Goal: Manage account settings

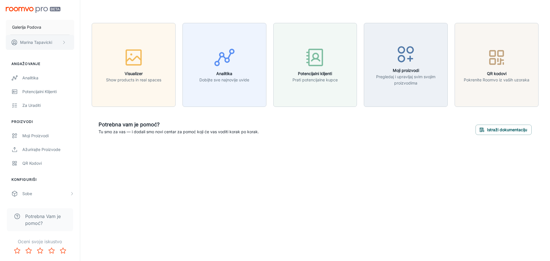
click at [63, 44] on icon "scrollable content" at bounding box center [64, 42] width 5 height 5
click at [83, 52] on li "Odjavi se" at bounding box center [92, 52] width 37 height 10
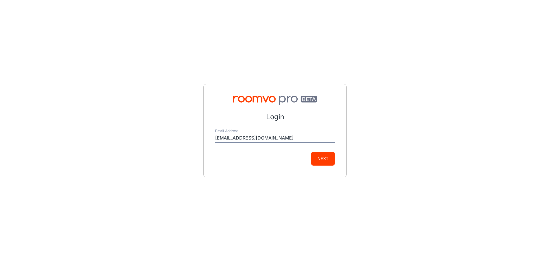
type input "[EMAIL_ADDRESS][DOMAIN_NAME]"
click at [311, 152] on button "Next" at bounding box center [323, 159] width 24 height 14
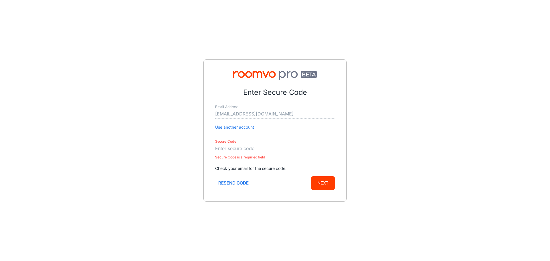
paste input "499668"
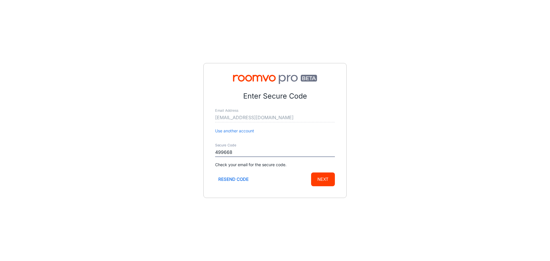
type input "499668"
click at [318, 183] on button "Next" at bounding box center [323, 179] width 24 height 14
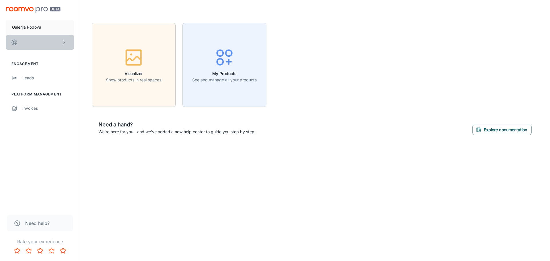
click at [63, 40] on icon "scrollable content" at bounding box center [64, 42] width 5 height 5
click at [57, 142] on div at bounding box center [275, 130] width 550 height 261
click at [35, 78] on div "Leads" at bounding box center [48, 78] width 52 height 6
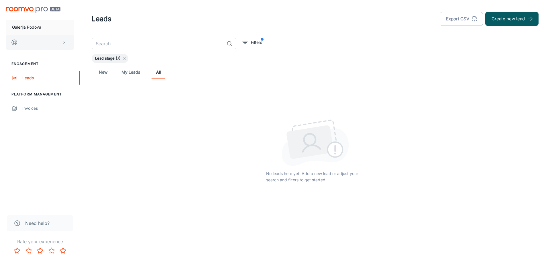
click at [47, 44] on button "scrollable content" at bounding box center [40, 42] width 68 height 15
drag, startPoint x: 80, startPoint y: 54, endPoint x: 101, endPoint y: 40, distance: 25.1
click at [101, 40] on ul "User Profile Log out" at bounding box center [89, 47] width 31 height 24
click at [101, 40] on li "User Profile" at bounding box center [89, 42] width 31 height 10
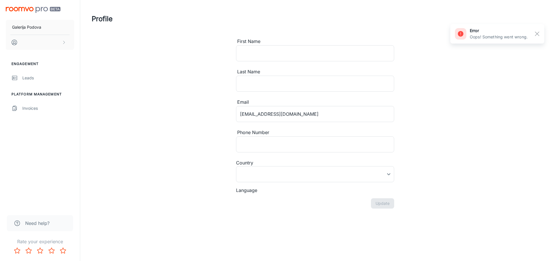
type input "[GEOGRAPHIC_DATA]"
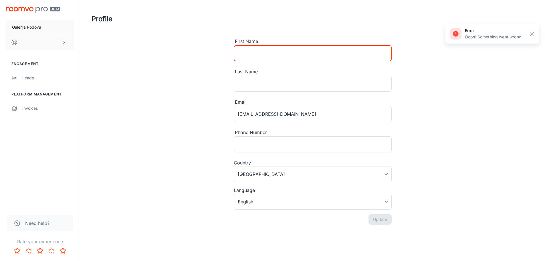
click at [261, 52] on input "First Name" at bounding box center [313, 53] width 158 height 16
type input "Marina"
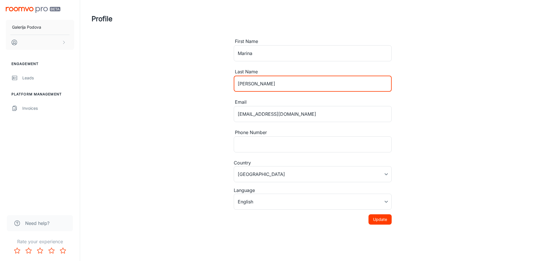
type input "[PERSON_NAME]"
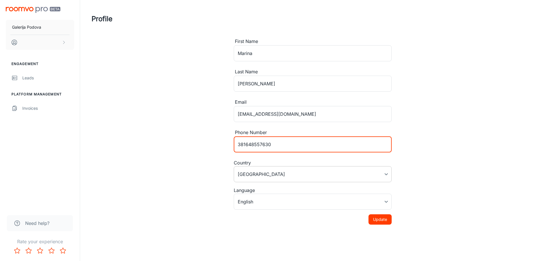
type input "381648557630"
click at [316, 173] on body "Galerija Podova Engagement Leads Platform Management Invoices Need help? Rate y…" at bounding box center [272, 130] width 545 height 261
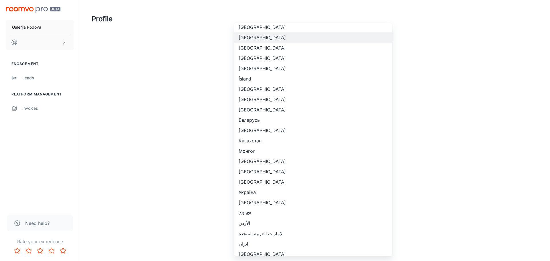
scroll to position [620, 0]
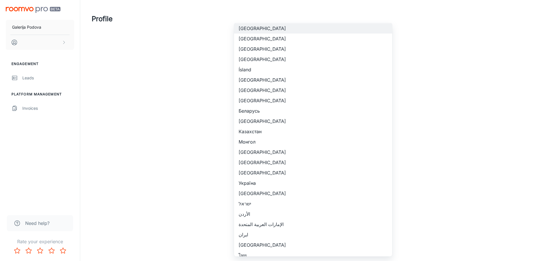
click at [273, 165] on li "[GEOGRAPHIC_DATA]" at bounding box center [313, 162] width 158 height 10
type input "[GEOGRAPHIC_DATA]"
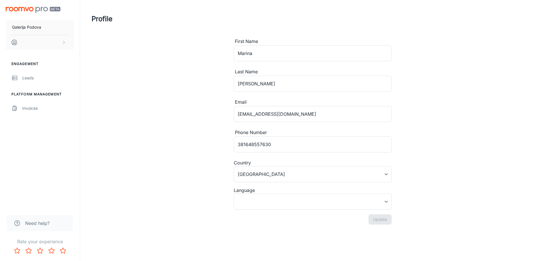
click at [435, 165] on div "Profile First Name [PERSON_NAME] ​ Last Name [PERSON_NAME] ​ Email [EMAIL_ADDRE…" at bounding box center [313, 121] width 456 height 243
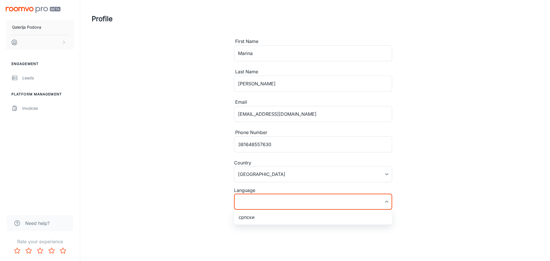
click at [382, 201] on body "Galerija Podova Engagement Leads Platform Management Invoices Need help? Rate y…" at bounding box center [275, 130] width 550 height 261
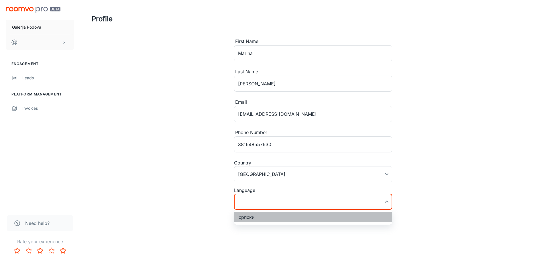
click at [376, 217] on li "српски" at bounding box center [313, 217] width 158 height 10
type input "sr-rs"
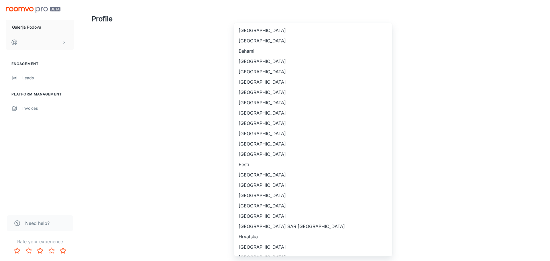
scroll to position [643, 0]
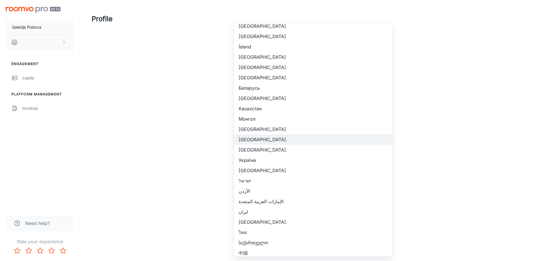
click at [366, 175] on body "Galerija Podova Engagement Leads Platform Management Invoices Need help? Rate y…" at bounding box center [275, 130] width 550 height 261
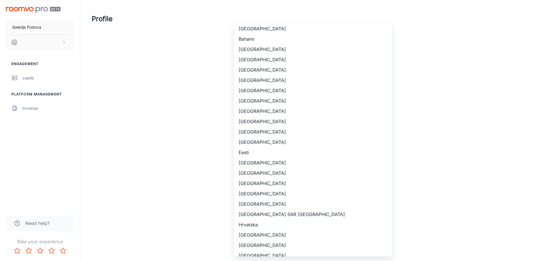
scroll to position [0, 0]
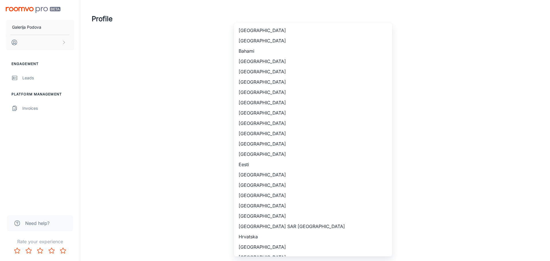
click at [416, 113] on div at bounding box center [275, 130] width 550 height 261
click at [368, 171] on body "Galerija Podova Engagement Leads Platform Management Invoices Need help? Rate y…" at bounding box center [275, 130] width 550 height 261
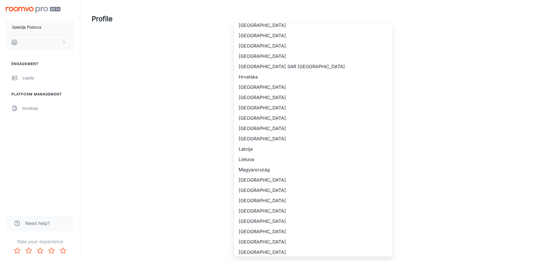
scroll to position [153, 0]
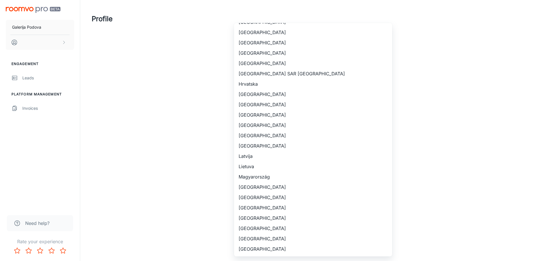
click at [357, 89] on li "Hrvatska" at bounding box center [313, 84] width 158 height 10
type input "Hrvatska"
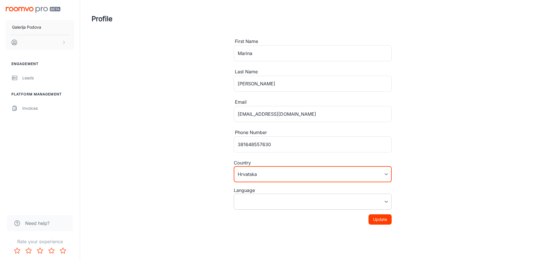
click at [344, 198] on body "Galerija Podova Engagement Leads Platform Management Invoices Need help? Rate y…" at bounding box center [272, 130] width 545 height 261
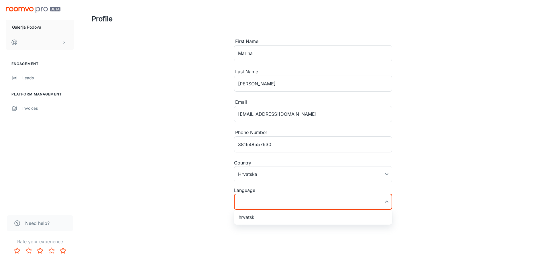
click at [344, 217] on li "hrvatski" at bounding box center [313, 217] width 158 height 10
type input "hr-hr"
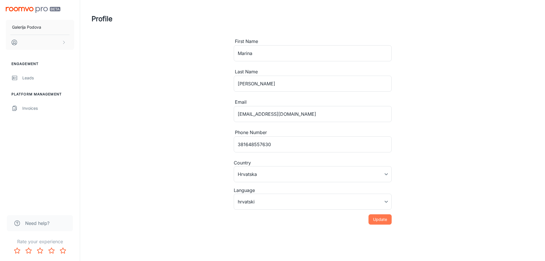
click at [382, 222] on button "Update" at bounding box center [380, 219] width 23 height 10
click at [384, 171] on body "Galerija Podova [PERSON_NAME] Ikić Engagement Vodi Platform Management Invoices…" at bounding box center [272, 130] width 545 height 261
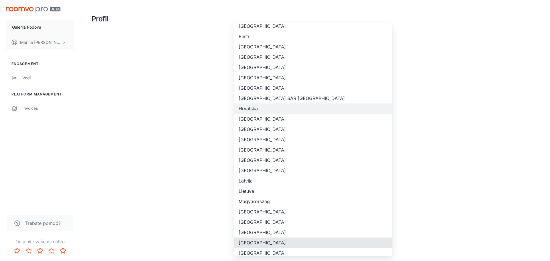
scroll to position [489, 0]
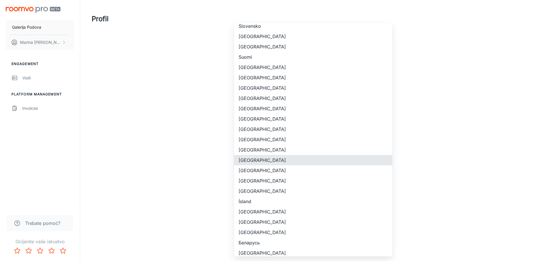
type input "[GEOGRAPHIC_DATA]"
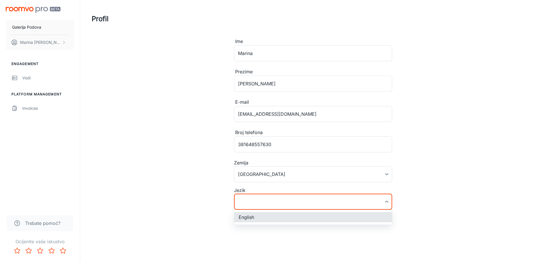
click at [359, 197] on body "Galerija Podova [PERSON_NAME] Ikić Engagement Vodi Platform Management Invoices…" at bounding box center [275, 130] width 550 height 261
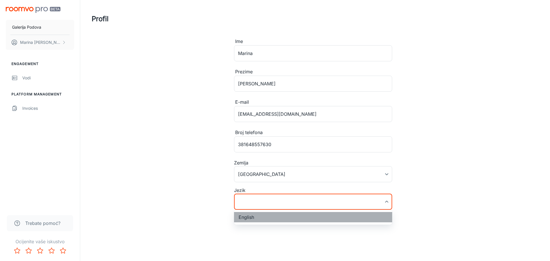
click at [348, 222] on li "English" at bounding box center [313, 217] width 158 height 10
type input "en-us"
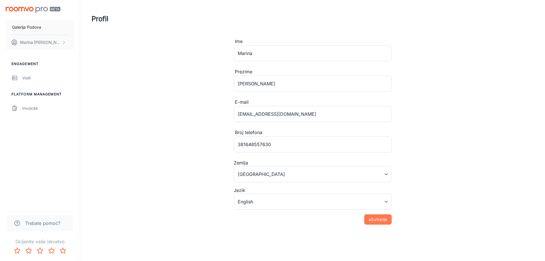
click at [376, 220] on button "ažuriranje" at bounding box center [377, 219] width 27 height 10
click at [37, 26] on p "Galerija Podova" at bounding box center [26, 27] width 29 height 6
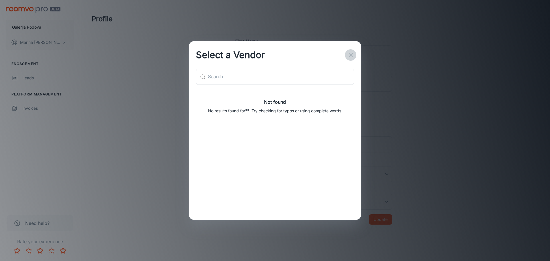
click at [347, 55] on icon "button" at bounding box center [350, 55] width 7 height 7
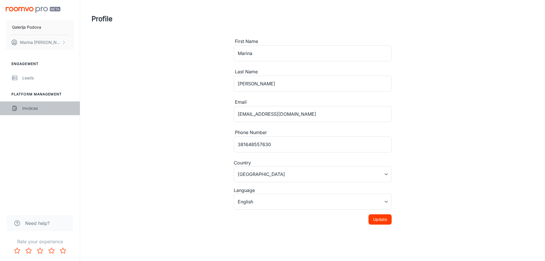
click at [37, 106] on div "Invoices" at bounding box center [48, 108] width 52 height 6
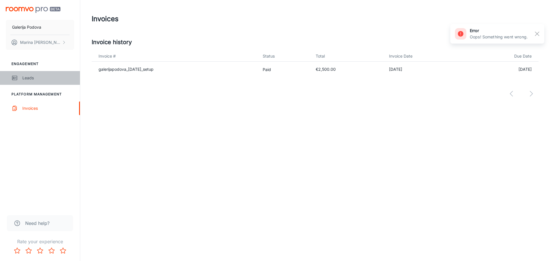
click at [33, 80] on div "Leads" at bounding box center [48, 78] width 52 height 6
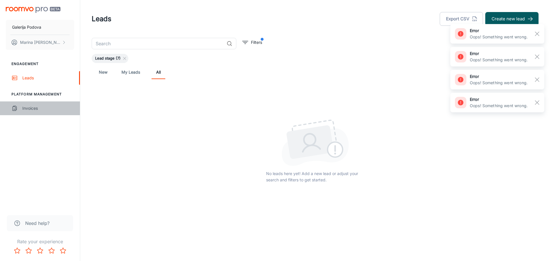
click at [39, 108] on div "Invoices" at bounding box center [48, 108] width 52 height 6
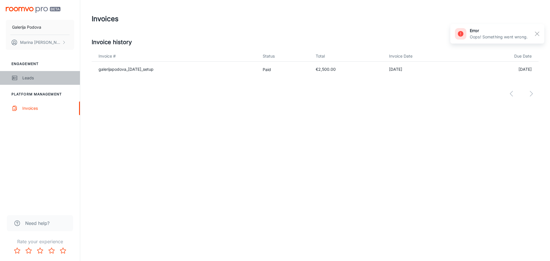
click at [40, 74] on link "Leads" at bounding box center [40, 78] width 80 height 14
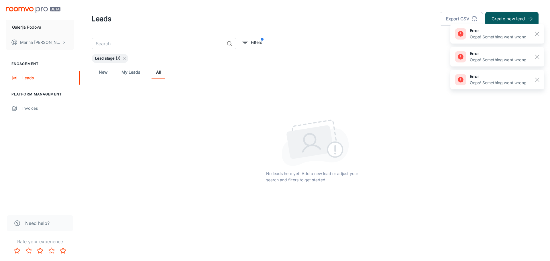
click at [495, 32] on h6 "error" at bounding box center [498, 30] width 58 height 6
click at [463, 34] on span at bounding box center [460, 33] width 11 height 11
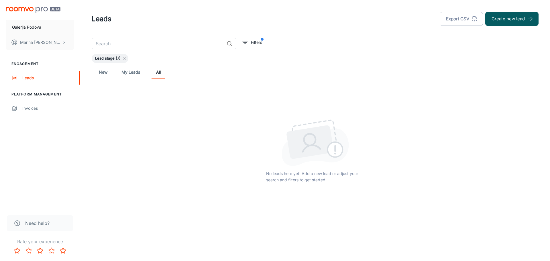
click at [128, 69] on link "My Leads" at bounding box center [130, 72] width 19 height 14
click at [100, 72] on link "New" at bounding box center [103, 72] width 14 height 14
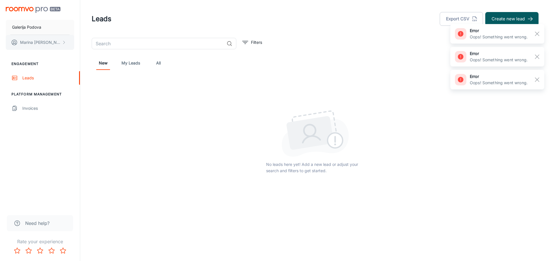
click at [58, 42] on p "[PERSON_NAME] Ikić" at bounding box center [40, 42] width 40 height 6
click at [84, 52] on li "Log out" at bounding box center [89, 52] width 31 height 10
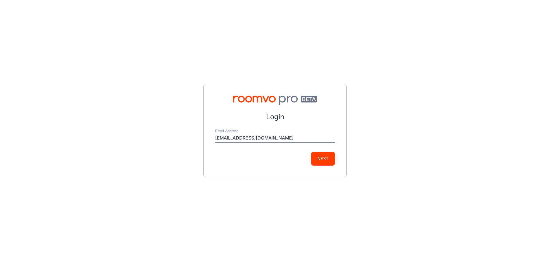
type input "[EMAIL_ADDRESS][DOMAIN_NAME]"
click at [311, 152] on button "Next" at bounding box center [323, 159] width 24 height 14
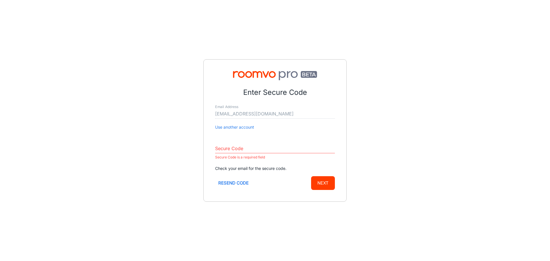
click at [423, 91] on div "Enter Secure Code Email Address [EMAIL_ADDRESS][DOMAIN_NAME] Use another accoun…" at bounding box center [275, 130] width 550 height 261
